Goal: Complete application form

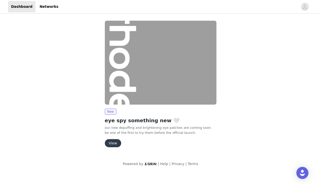
click at [116, 144] on button "View" at bounding box center [113, 143] width 16 height 8
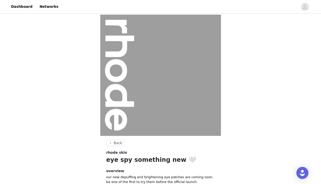
scroll to position [50, 0]
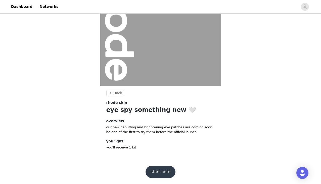
click at [153, 172] on button "start here" at bounding box center [161, 172] width 30 height 12
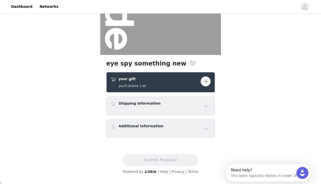
click at [204, 82] on button "button" at bounding box center [206, 81] width 10 height 10
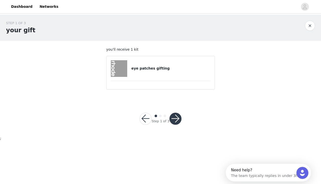
click at [175, 116] on button "button" at bounding box center [176, 118] width 12 height 12
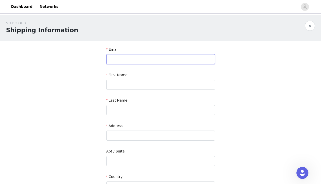
click at [154, 60] on input "text" at bounding box center [160, 59] width 109 height 10
type input "teamkris"
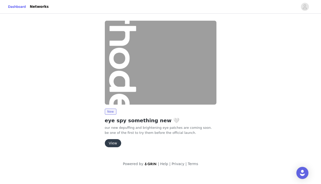
click at [112, 141] on button "View" at bounding box center [113, 143] width 16 height 8
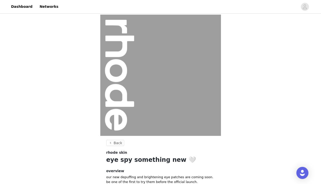
scroll to position [50, 0]
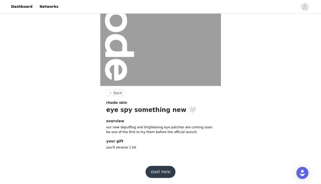
click at [150, 173] on button "start here" at bounding box center [161, 172] width 30 height 12
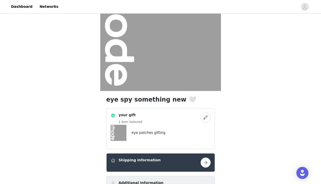
scroll to position [98, 0]
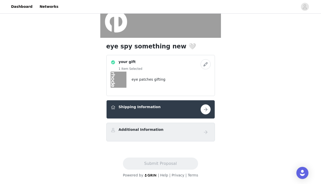
click at [208, 109] on button "button" at bounding box center [206, 109] width 10 height 10
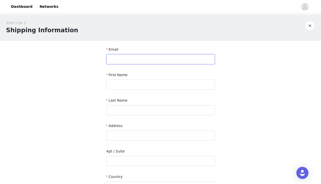
click at [145, 61] on input "text" at bounding box center [160, 59] width 109 height 10
type input "[EMAIL_ADDRESS][PERSON_NAME][DOMAIN_NAME]"
type input "[PERSON_NAME]"
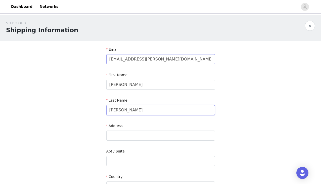
type input "[PERSON_NAME]"
paste input "[STREET_ADDRESS]"
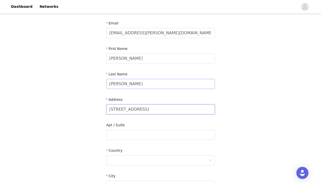
scroll to position [30, 0]
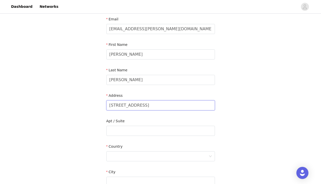
drag, startPoint x: 153, startPoint y: 105, endPoint x: 233, endPoint y: 106, distance: 79.8
click at [233, 106] on div "STEP 2 OF 3 Shipping Information Email [EMAIL_ADDRESS][PERSON_NAME][DOMAIN_NAME…" at bounding box center [160, 117] width 321 height 267
type input "[STREET_ADDRESS]"
click at [179, 128] on input "text" at bounding box center [160, 131] width 109 height 10
paste input "[STREET_ADDRESS]"
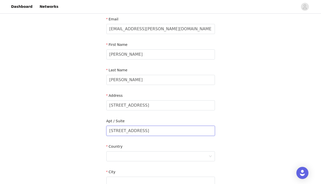
drag, startPoint x: 129, startPoint y: 131, endPoint x: 192, endPoint y: 131, distance: 63.7
click at [192, 131] on input "[STREET_ADDRESS]" at bounding box center [160, 131] width 109 height 10
type input "Unit 2603"
click at [210, 156] on icon "icon: down" at bounding box center [210, 156] width 3 height 2
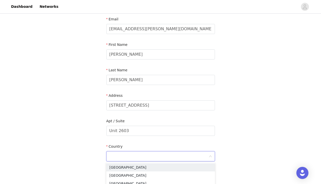
scroll to position [57, 0]
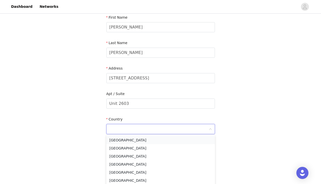
click at [185, 140] on li "[GEOGRAPHIC_DATA]" at bounding box center [160, 140] width 109 height 8
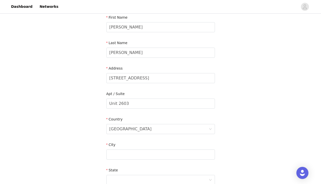
scroll to position [116, 0]
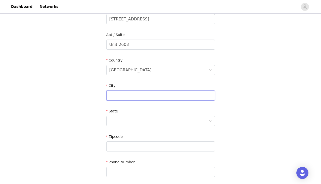
click at [157, 97] on input "text" at bounding box center [160, 95] width 109 height 10
type input "[GEOGRAPHIC_DATA]"
click at [137, 121] on div at bounding box center [158, 121] width 99 height 10
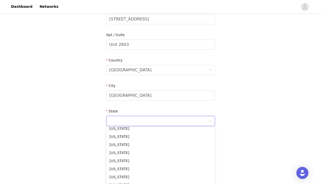
scroll to position [68, 0]
click at [128, 175] on li "[US_STATE]" at bounding box center [160, 176] width 109 height 8
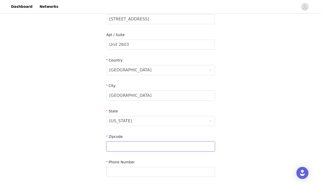
click at [121, 144] on input "text" at bounding box center [160, 146] width 109 height 10
paste input "[GEOGRAPHIC_DATA]"
drag, startPoint x: 127, startPoint y: 147, endPoint x: 80, endPoint y: 145, distance: 47.8
click at [80, 145] on div "STEP 2 OF 3 Shipping Information Email [EMAIL_ADDRESS][PERSON_NAME][DOMAIN_NAME…" at bounding box center [160, 44] width 321 height 292
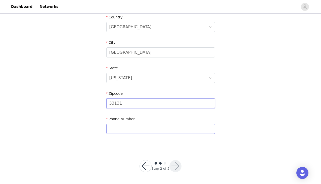
type input "33131"
click at [127, 126] on input "text" at bounding box center [160, 129] width 109 height 10
type input "9493159527"
click at [172, 164] on button "button" at bounding box center [176, 166] width 12 height 12
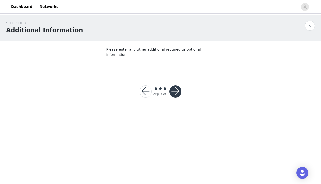
click at [170, 85] on button "button" at bounding box center [176, 91] width 12 height 12
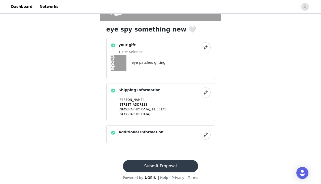
scroll to position [115, 0]
click at [153, 167] on button "Submit Proposal" at bounding box center [160, 166] width 75 height 12
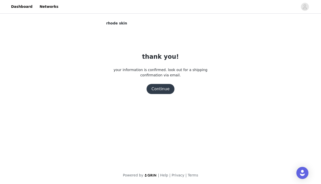
click at [165, 89] on button "Continue" at bounding box center [161, 89] width 28 height 10
